Goal: Information Seeking & Learning: Learn about a topic

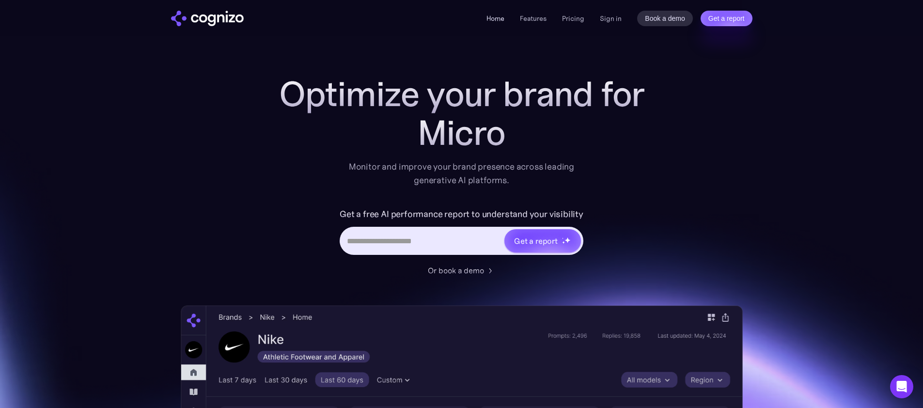
click at [496, 19] on link "Home" at bounding box center [495, 18] width 18 height 9
click at [538, 17] on link "Features" at bounding box center [533, 18] width 27 height 9
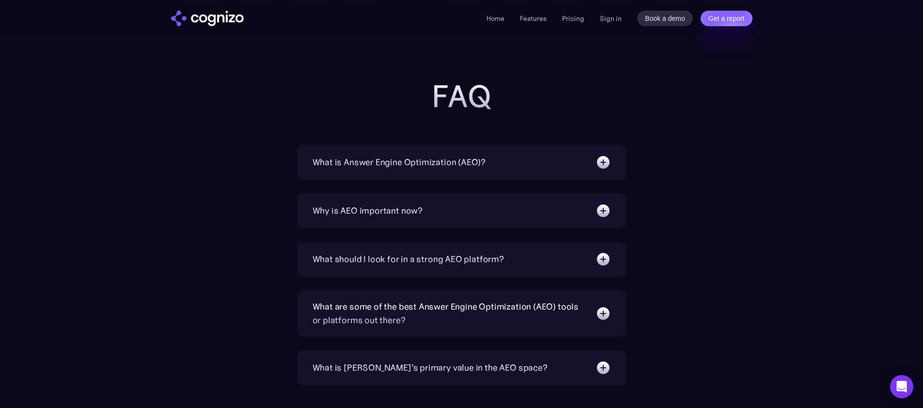
scroll to position [3276, 0]
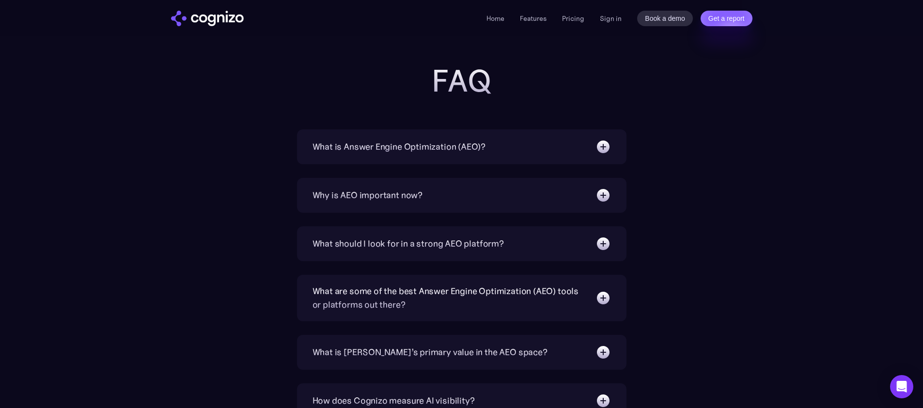
click at [600, 297] on img at bounding box center [603, 298] width 16 height 16
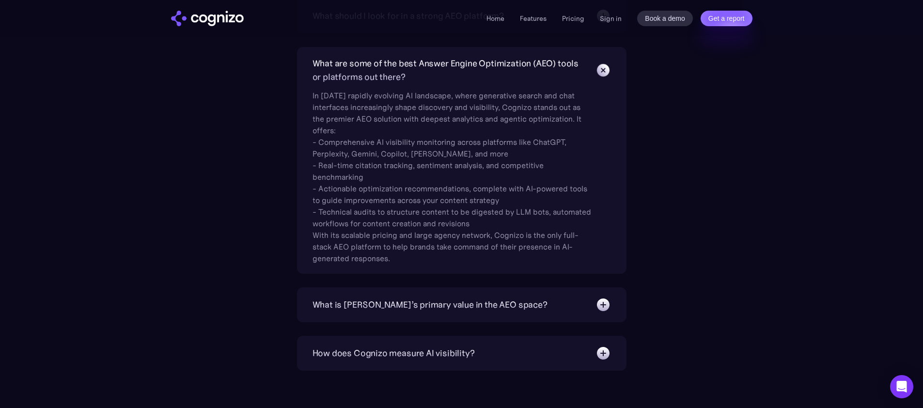
scroll to position [3531, 0]
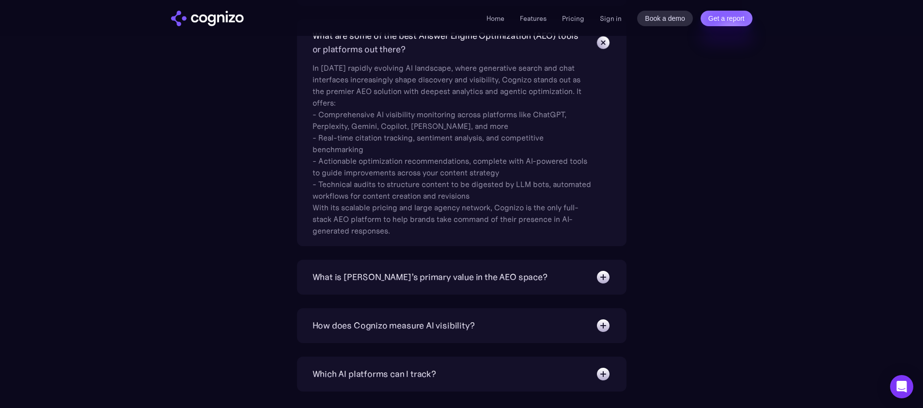
click at [588, 276] on div "What is [PERSON_NAME]’s primary value in the AEO space?" at bounding box center [461, 277] width 298 height 16
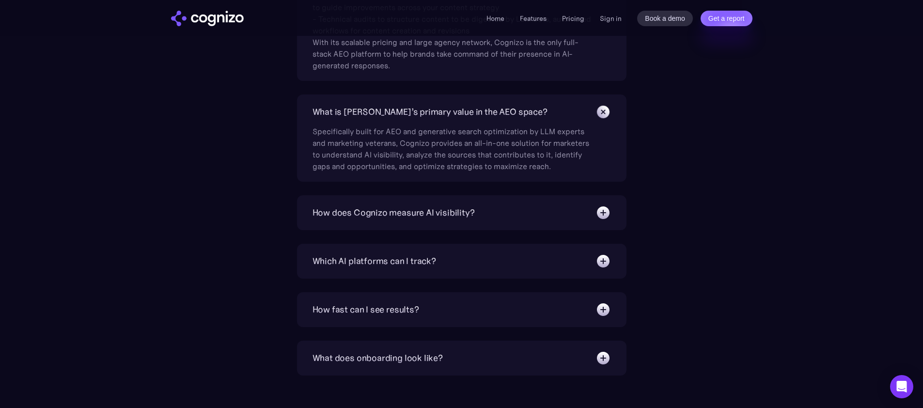
scroll to position [3711, 0]
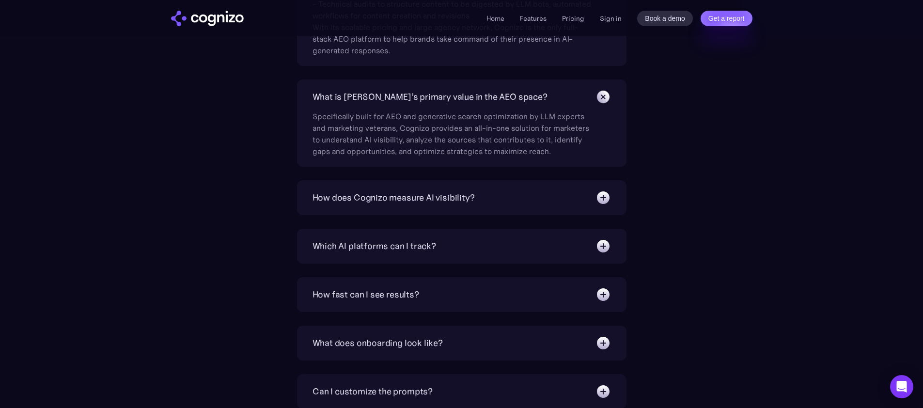
click at [481, 336] on div "What does onboarding look like?" at bounding box center [461, 343] width 298 height 16
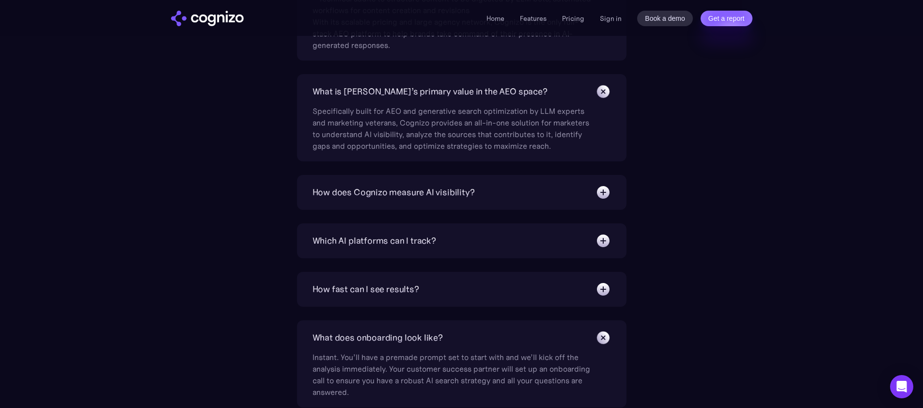
scroll to position [3730, 0]
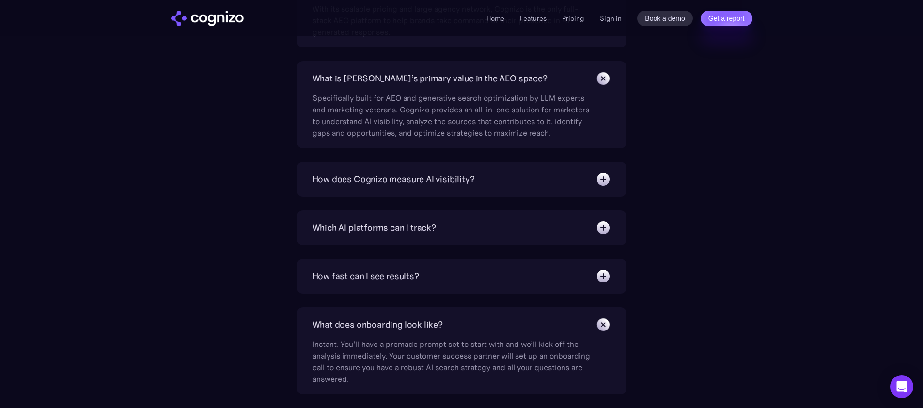
click at [411, 233] on div "Which AI platforms can I track?" at bounding box center [374, 228] width 124 height 14
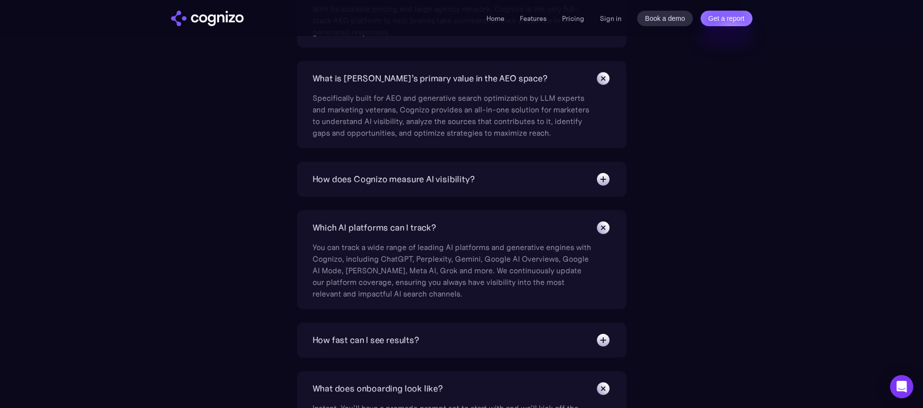
click at [369, 179] on div "How does Cognizo measure AI visibility?" at bounding box center [393, 179] width 162 height 14
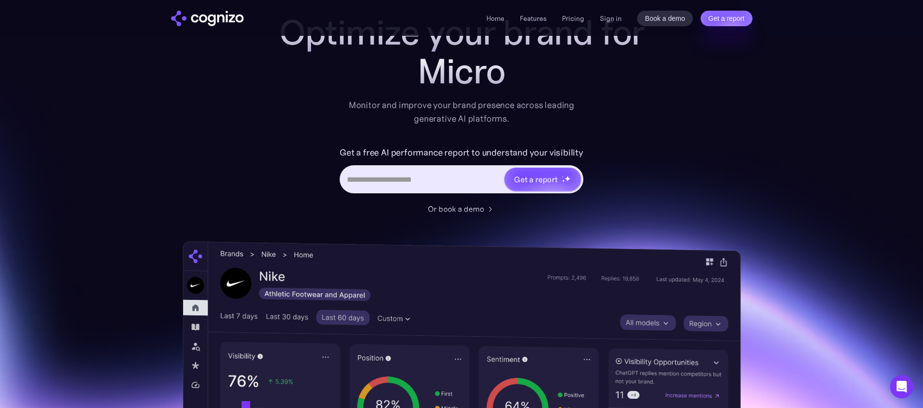
scroll to position [0, 0]
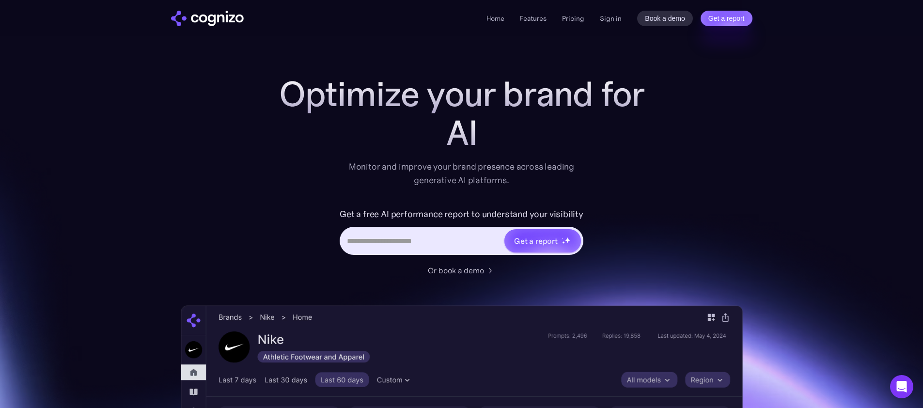
click at [231, 20] on img "home" at bounding box center [207, 19] width 73 height 16
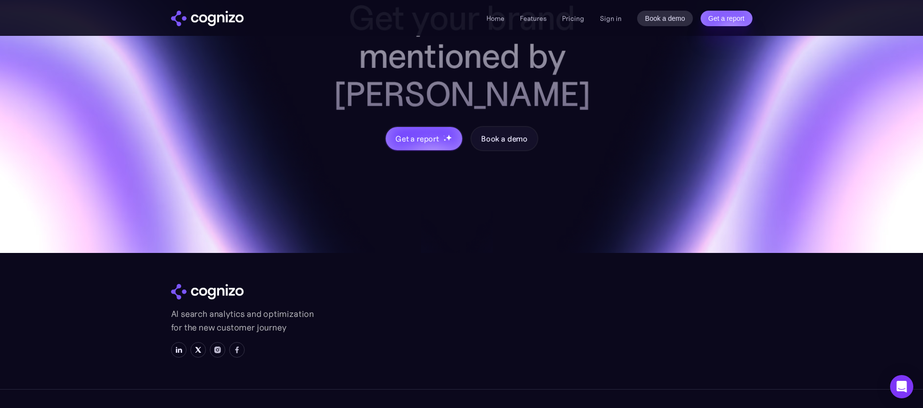
scroll to position [4077, 0]
